Goal: Information Seeking & Learning: Learn about a topic

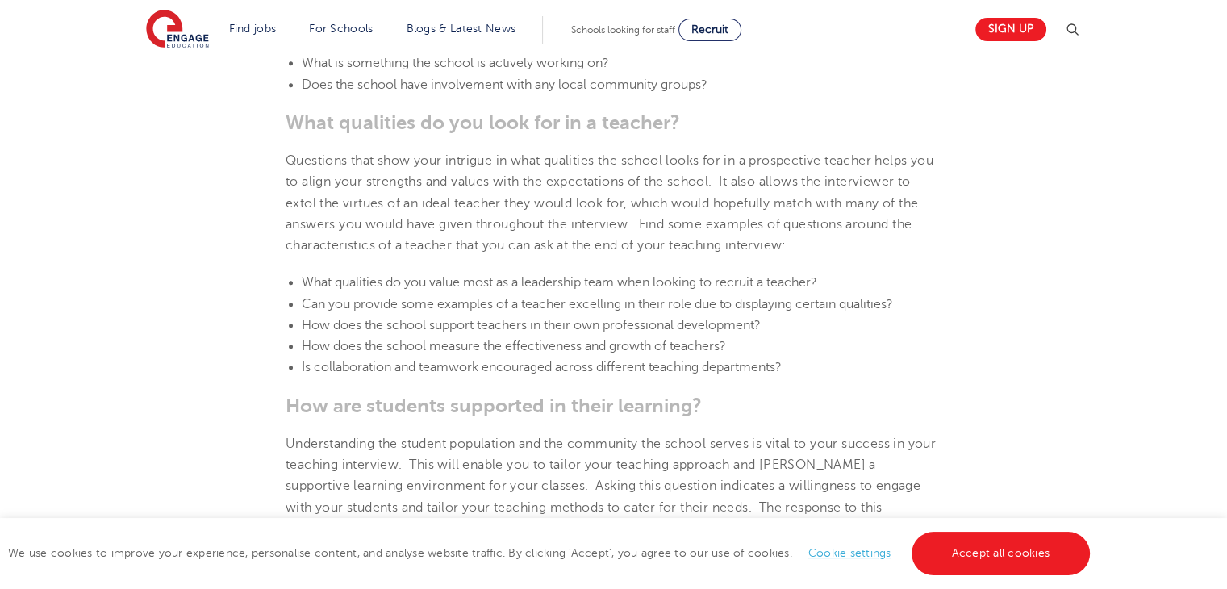
scroll to position [900, 0]
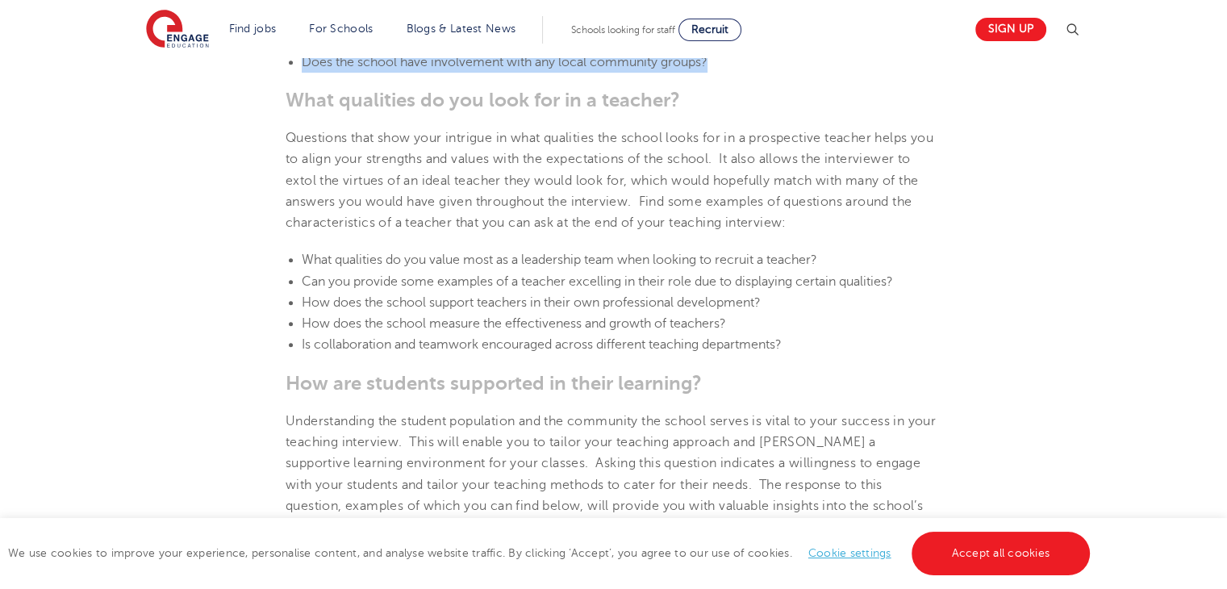
drag, startPoint x: 302, startPoint y: 79, endPoint x: 774, endPoint y: 86, distance: 472.8
click at [774, 73] on li "Does the school have involvement with any local community groups?" at bounding box center [622, 62] width 640 height 21
click at [741, 73] on li "Does the school have involvement with any local community groups?" at bounding box center [622, 62] width 640 height 21
drag, startPoint x: 303, startPoint y: 80, endPoint x: 825, endPoint y: 75, distance: 521.9
click at [825, 73] on li "Does the school have involvement with any local community groups?" at bounding box center [622, 62] width 640 height 21
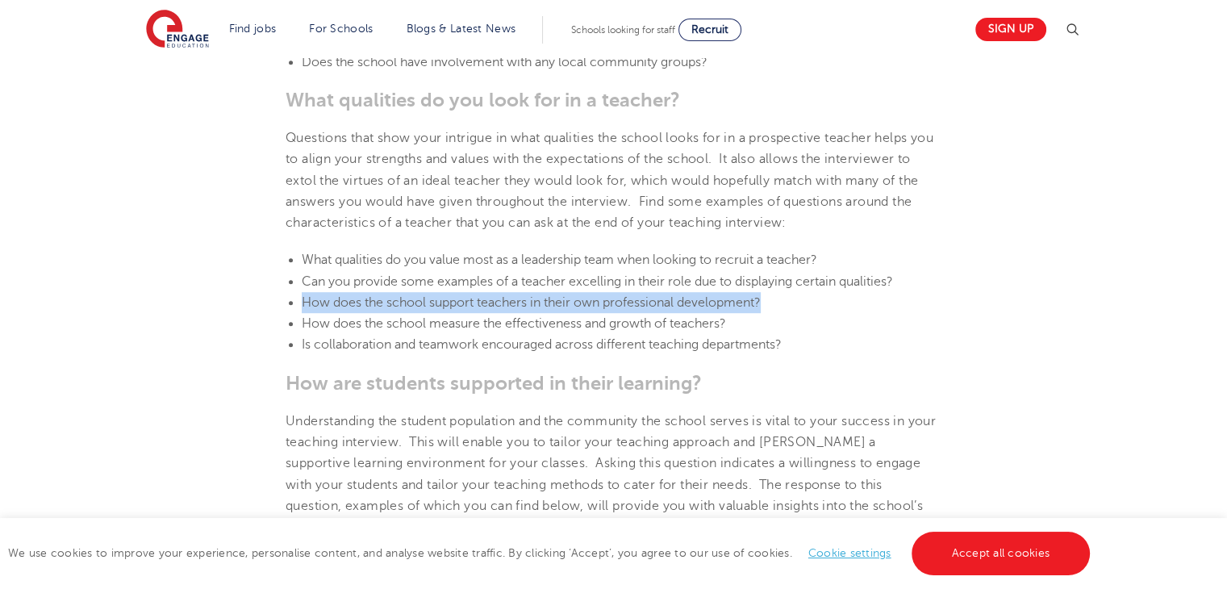
drag, startPoint x: 303, startPoint y: 319, endPoint x: 790, endPoint y: 324, distance: 486.4
click at [790, 313] on li "How does the school support teachers in their own professional development?" at bounding box center [622, 302] width 640 height 21
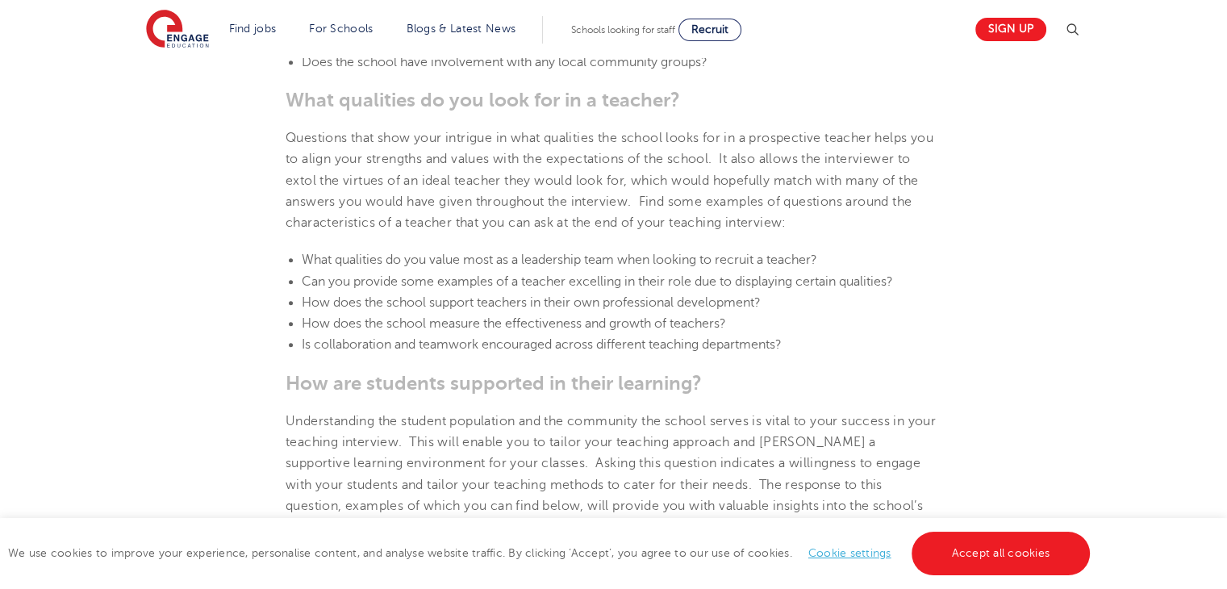
click at [335, 331] on span "How does the school measure the effectiveness and growth of teachers?" at bounding box center [514, 323] width 424 height 15
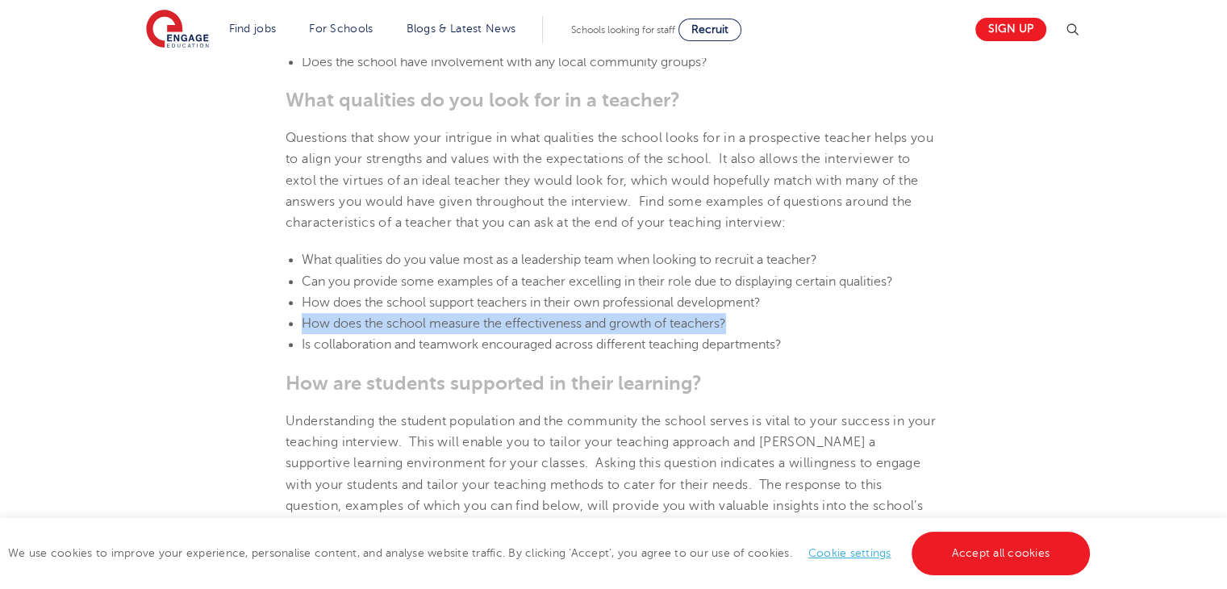
drag, startPoint x: 729, startPoint y: 346, endPoint x: 277, endPoint y: 346, distance: 452.5
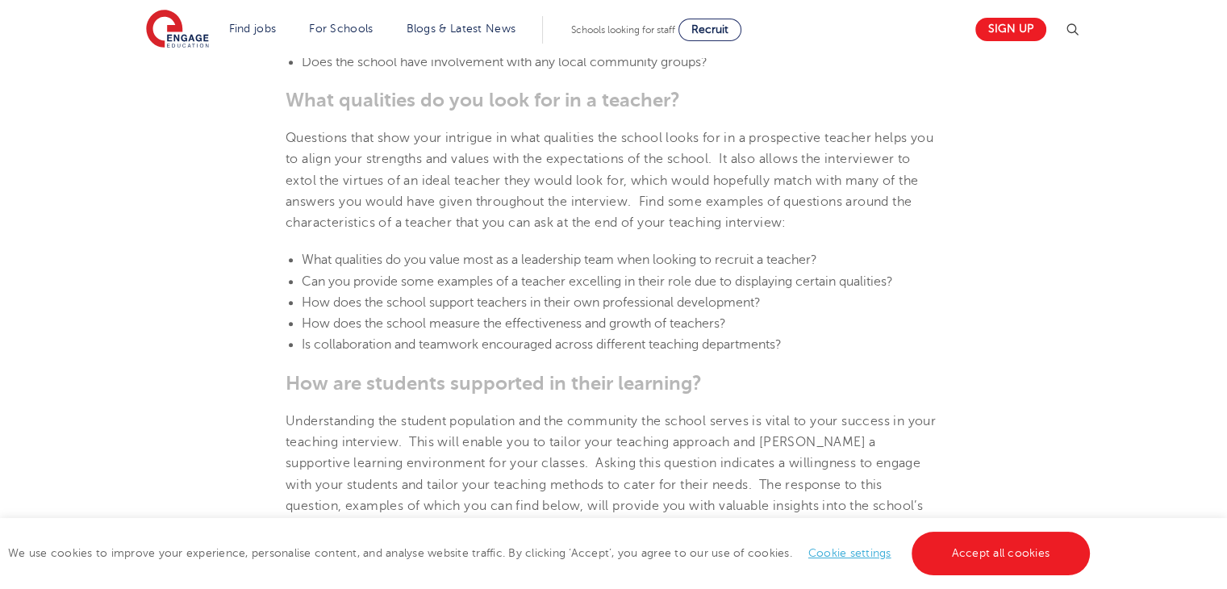
click at [782, 352] on span "Is collaboration and teamwork encouraged across different teaching departments?" at bounding box center [542, 344] width 480 height 15
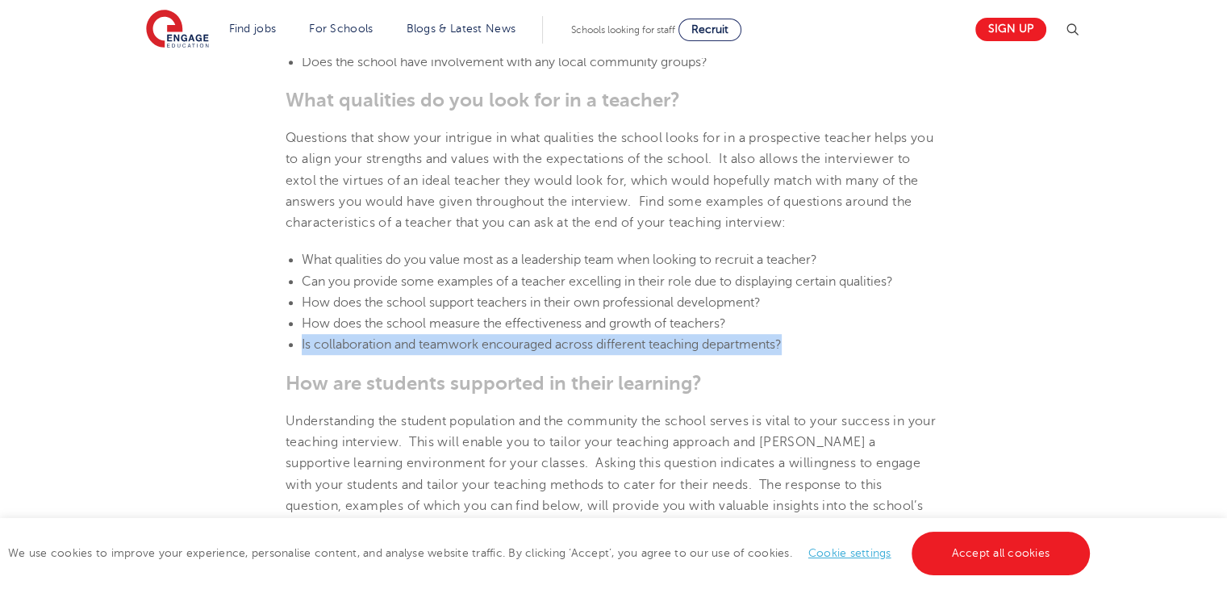
drag, startPoint x: 791, startPoint y: 365, endPoint x: 294, endPoint y: 362, distance: 496.9
click at [294, 355] on ul "What qualities do you value most as a leadership team when looking to recruit a…" at bounding box center [614, 302] width 656 height 106
